Goal: Find specific page/section: Find specific page/section

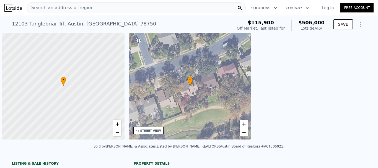
click at [111, 9] on div "Search an address or region" at bounding box center [136, 7] width 219 height 11
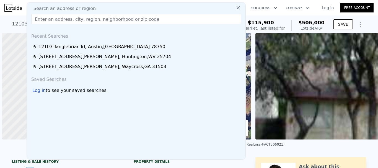
click at [85, 19] on input "text" at bounding box center [136, 19] width 210 height 10
paste input "[STREET_ADDRESS][PERSON_NAME]"
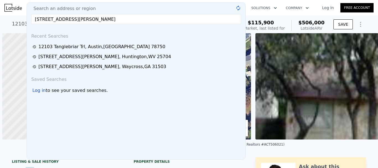
scroll to position [0, 2]
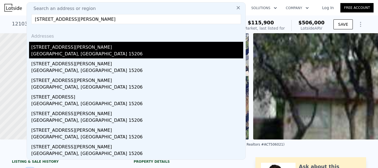
type input "[STREET_ADDRESS][PERSON_NAME]"
click at [64, 49] on div "[STREET_ADDRESS][PERSON_NAME]" at bounding box center [137, 46] width 212 height 9
click at [64, 49] on div at bounding box center [61, 86] width 146 height 127
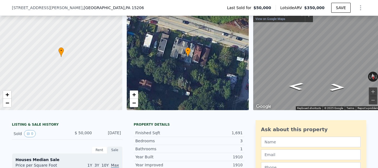
scroll to position [2, 0]
